Goal: Task Accomplishment & Management: Use online tool/utility

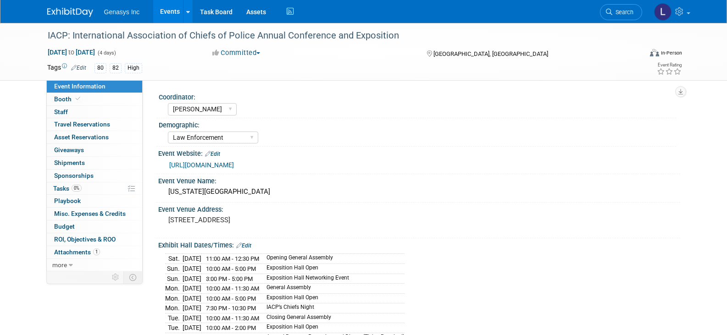
select select "[PERSON_NAME]"
select select "Law Enforcement"
select select "No"
click at [58, 15] on img at bounding box center [70, 12] width 46 height 9
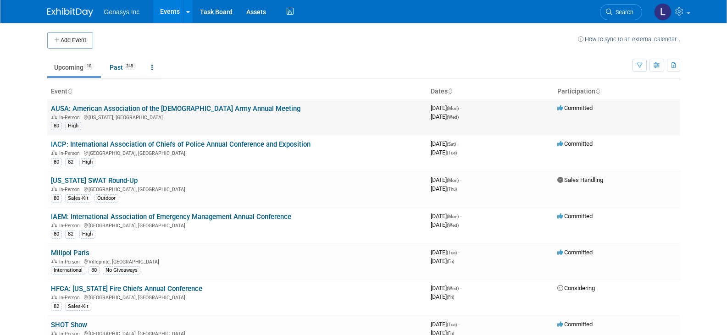
click at [118, 107] on link "AUSA: American Association of the [DEMOGRAPHIC_DATA] Army Annual Meeting" at bounding box center [175, 109] width 249 height 8
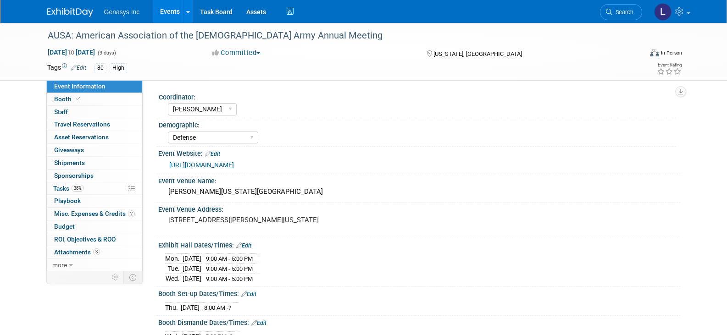
select select "[PERSON_NAME]"
select select "Defense"
select select "No"
click at [78, 101] on icon at bounding box center [78, 98] width 5 height 5
